Goal: Information Seeking & Learning: Compare options

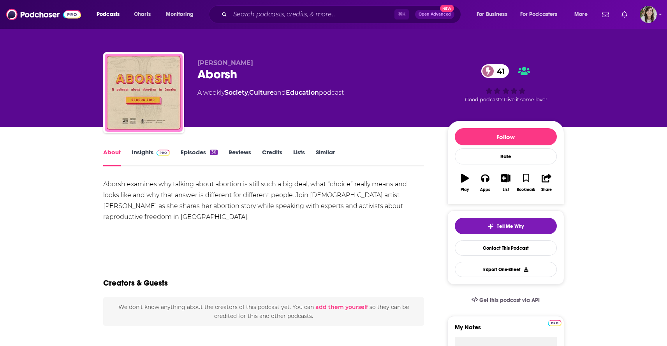
click at [188, 154] on link "Episodes 30" at bounding box center [199, 157] width 37 height 18
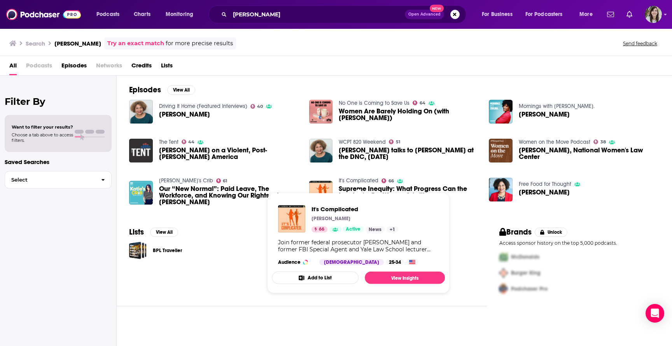
click at [363, 181] on link "It's Complicated" at bounding box center [359, 180] width 40 height 7
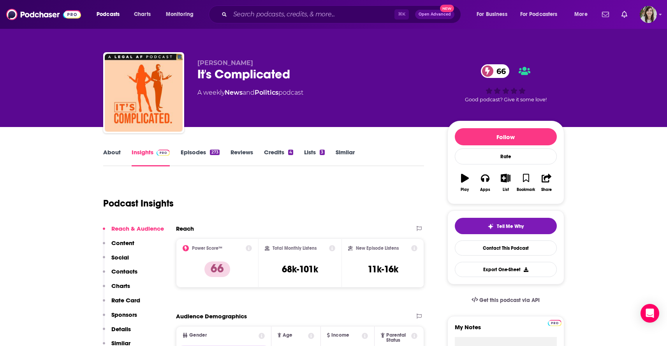
click at [345, 154] on link "Similar" at bounding box center [344, 157] width 19 height 18
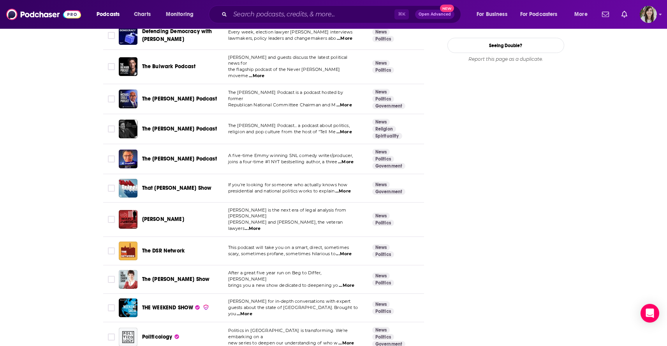
scroll to position [897, 0]
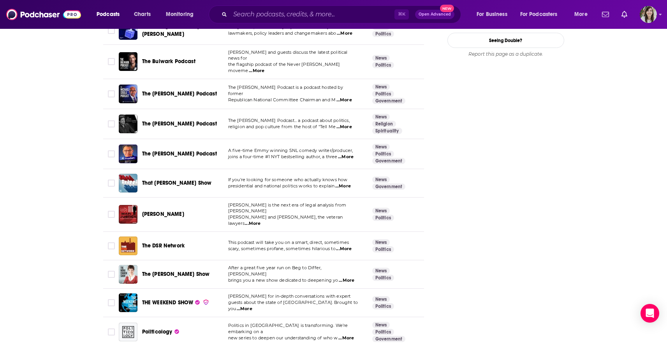
click at [346, 277] on span "...More" at bounding box center [347, 280] width 16 height 6
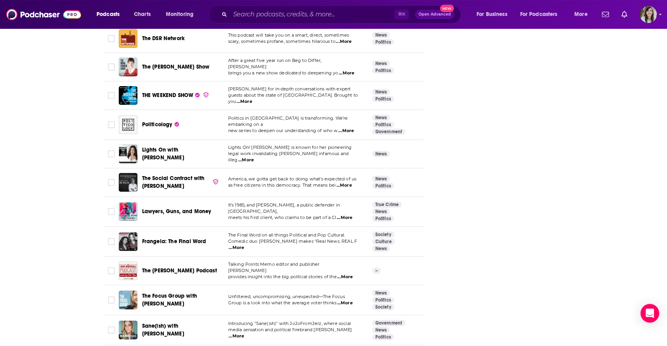
scroll to position [1108, 0]
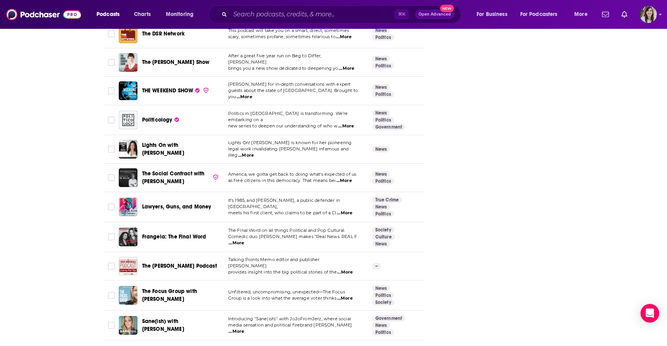
click at [244, 240] on span "...More" at bounding box center [236, 243] width 16 height 6
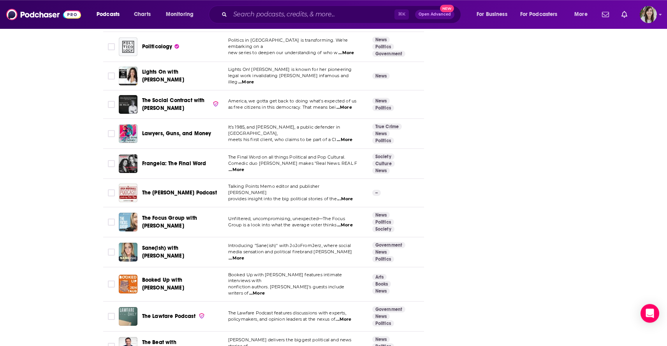
scroll to position [1189, 0]
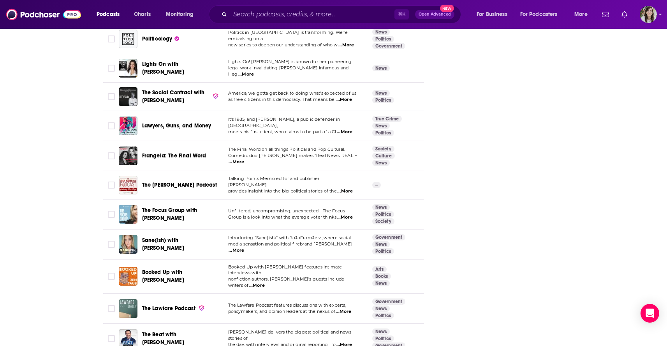
click at [244, 247] on span "...More" at bounding box center [236, 250] width 16 height 6
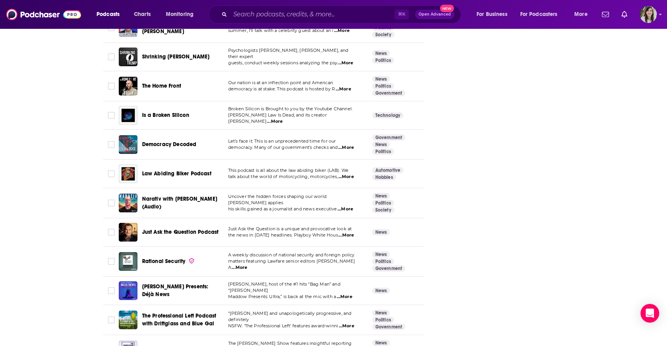
scroll to position [2771, 0]
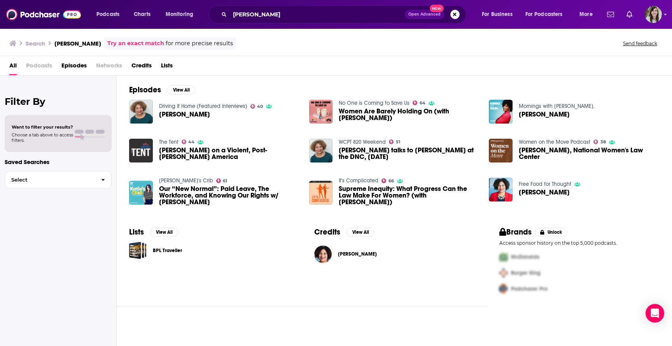
click at [163, 142] on link "The Tent" at bounding box center [168, 142] width 19 height 7
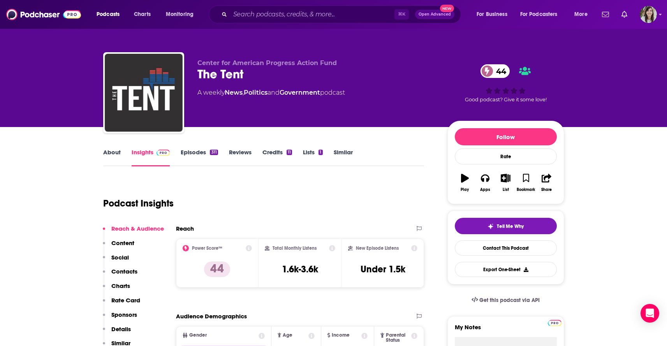
click at [340, 155] on link "Similar" at bounding box center [342, 157] width 19 height 18
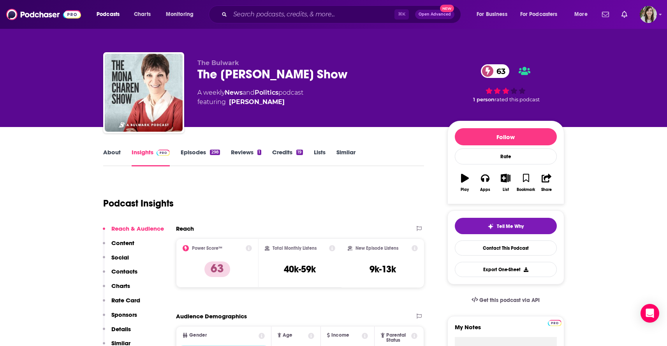
click at [116, 160] on link "About" at bounding box center [112, 157] width 18 height 18
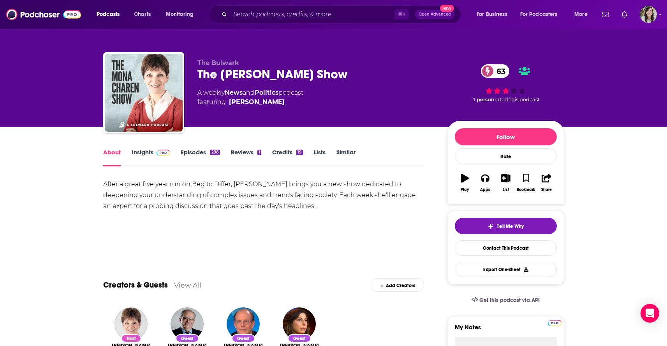
click at [137, 151] on link "Insights" at bounding box center [151, 157] width 39 height 18
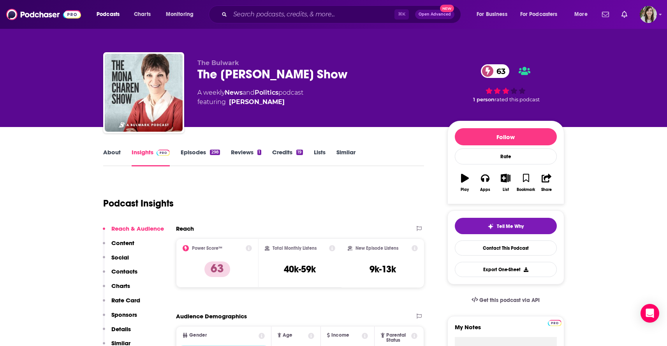
click at [188, 155] on link "Episodes 298" at bounding box center [200, 157] width 39 height 18
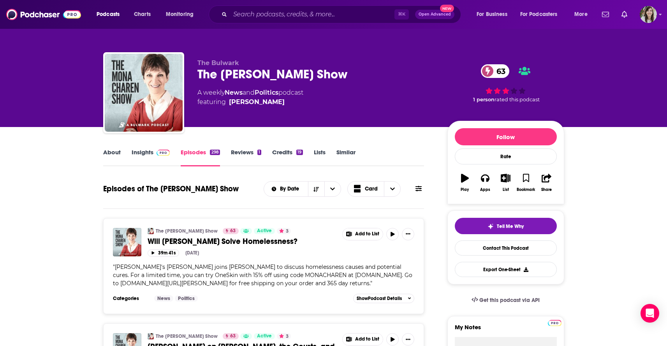
click at [423, 190] on button at bounding box center [418, 188] width 11 height 8
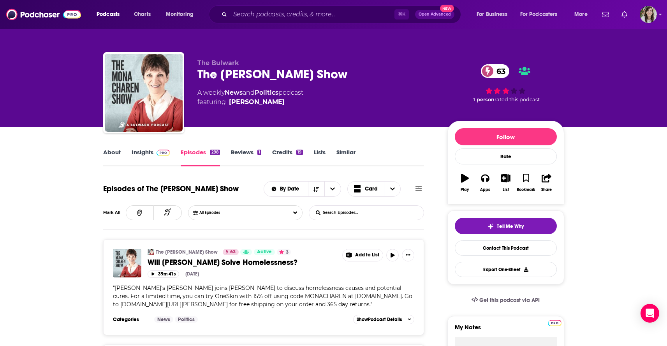
click at [391, 211] on form "List Search Input Search Episodes..." at bounding box center [366, 212] width 115 height 15
click at [363, 211] on input "List Search Input" at bounding box center [349, 212] width 81 height 14
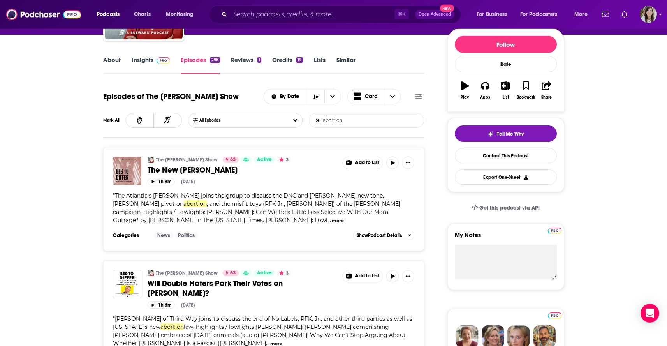
scroll to position [25, 0]
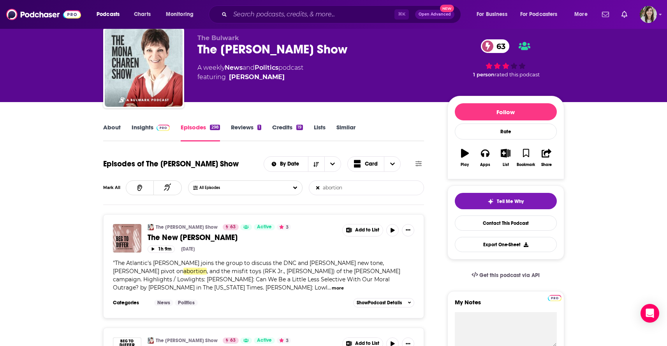
click at [345, 190] on input "abortion" at bounding box center [349, 188] width 81 height 14
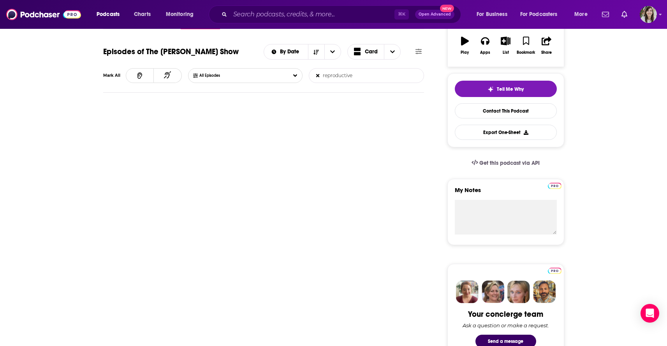
scroll to position [0, 0]
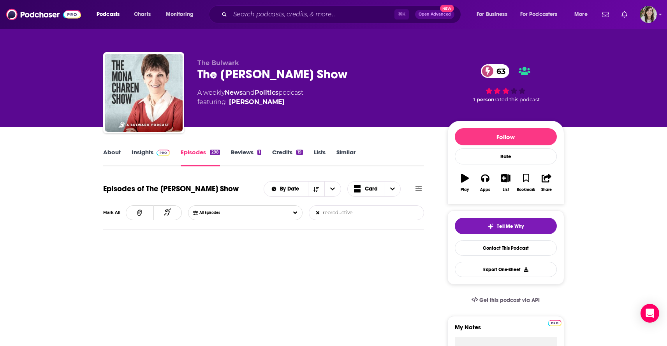
type input "reproductive"
click at [110, 156] on link "About" at bounding box center [112, 157] width 18 height 18
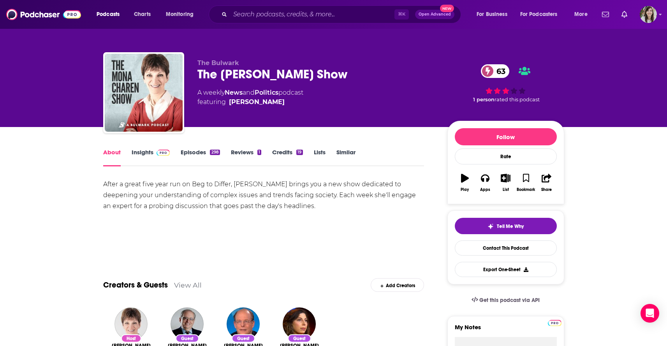
click at [354, 154] on link "Similar" at bounding box center [345, 157] width 19 height 18
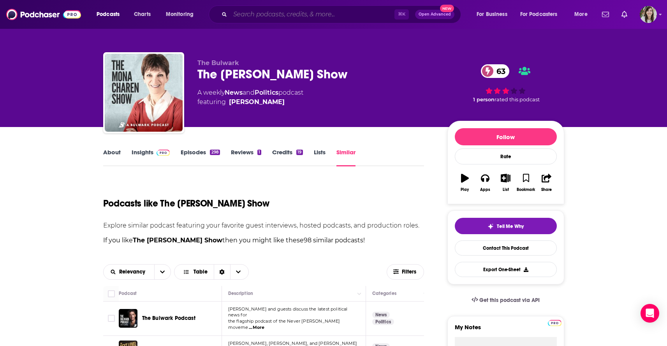
click at [257, 17] on input "Search podcasts, credits, & more..." at bounding box center [312, 14] width 164 height 12
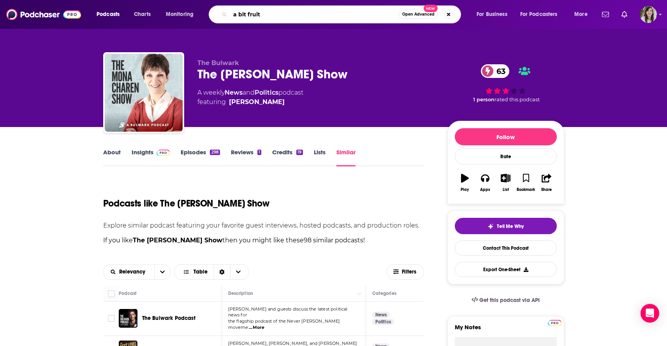
type input "a bit fruity"
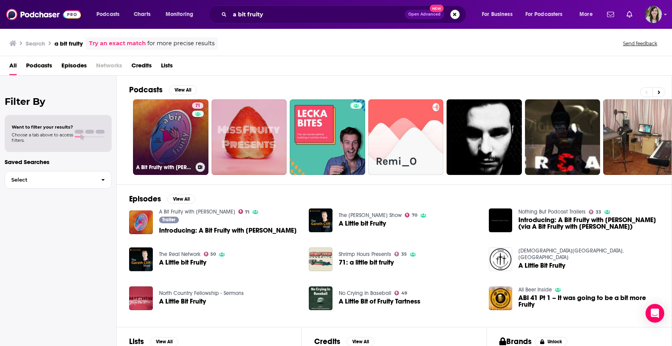
click at [178, 116] on link "71 A Bit Fruity with [PERSON_NAME]" at bounding box center [170, 136] width 75 height 75
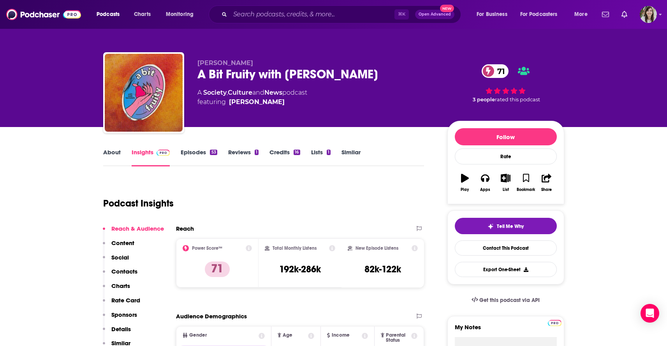
click at [347, 151] on link "Similar" at bounding box center [350, 157] width 19 height 18
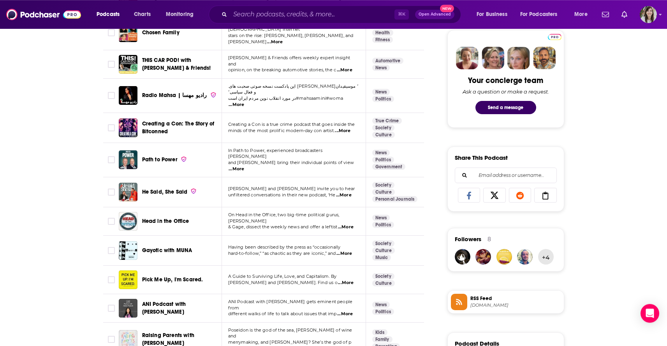
scroll to position [467, 0]
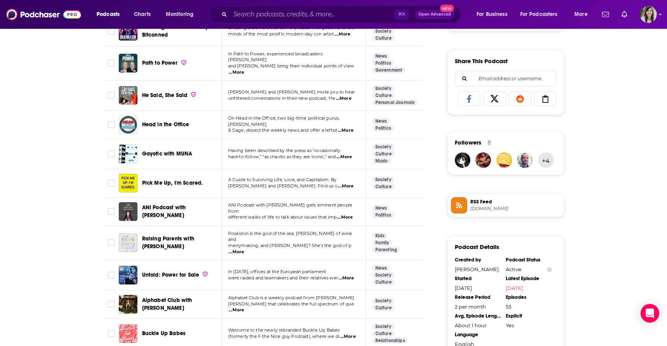
click at [347, 183] on span "...More" at bounding box center [346, 186] width 16 height 6
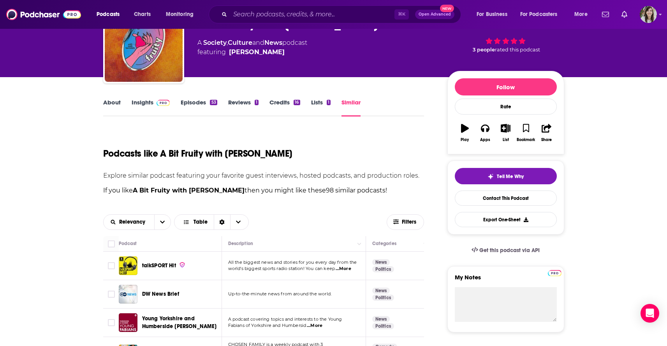
scroll to position [0, 0]
